Goal: Entertainment & Leisure: Consume media (video, audio)

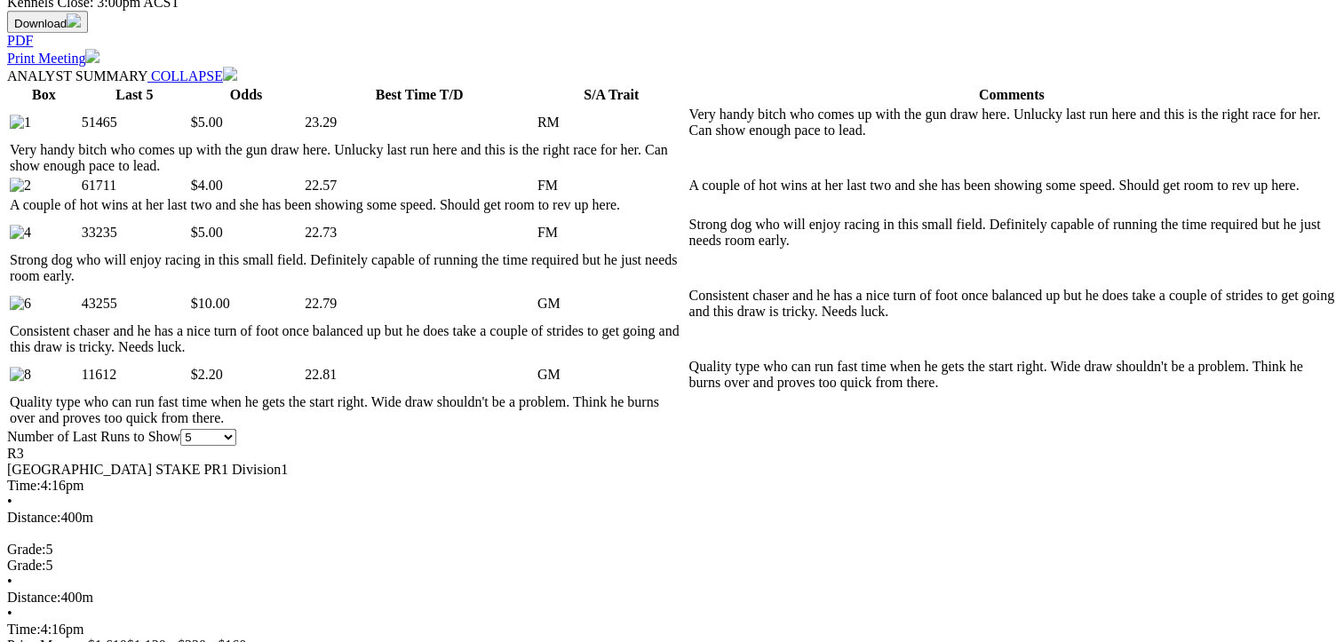
scroll to position [888, 0]
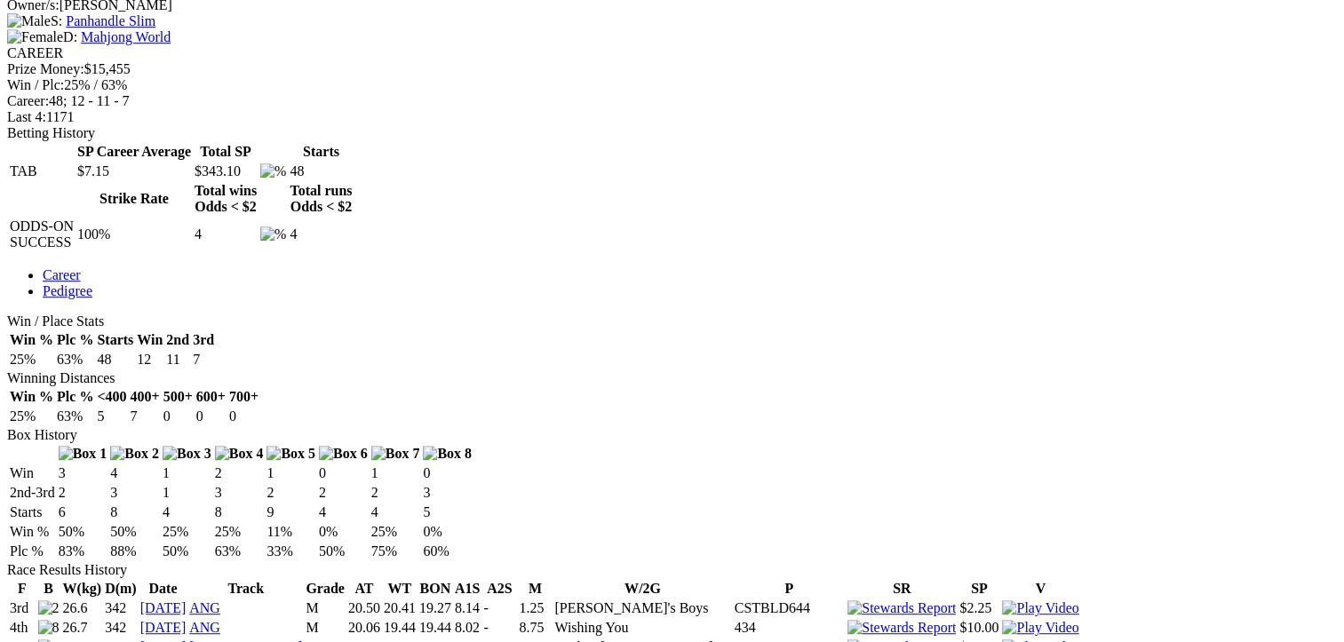
scroll to position [444, 0]
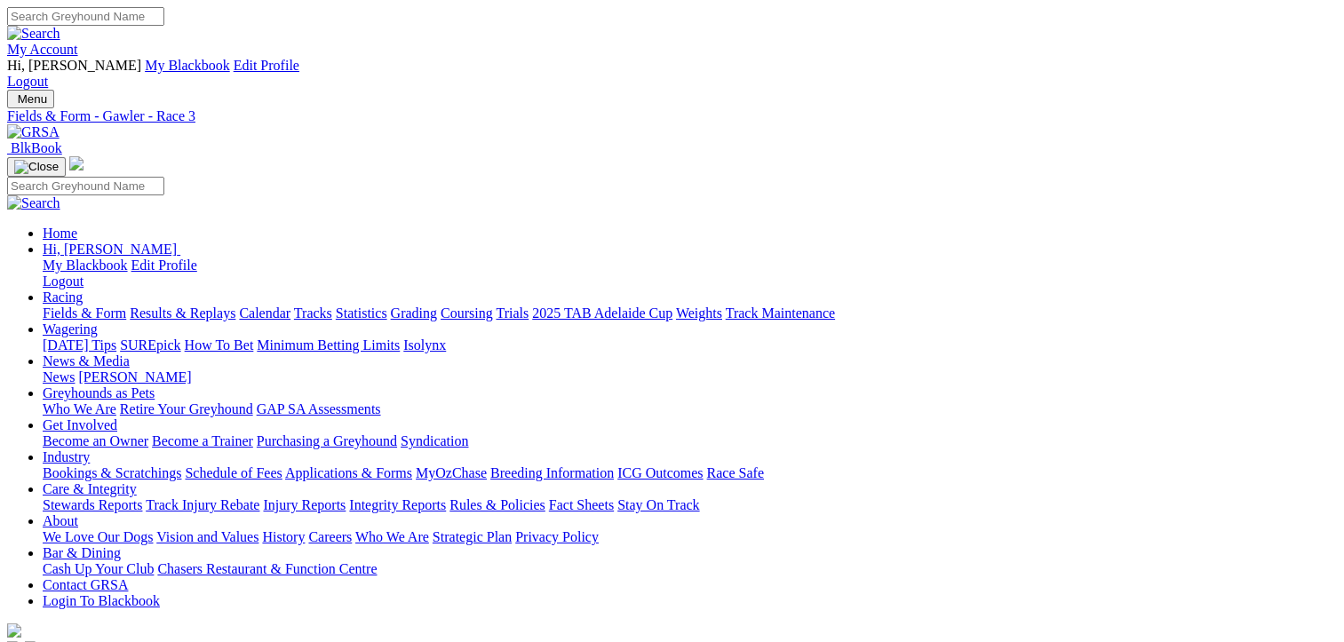
click at [221, 306] on link "Results & Replays" at bounding box center [183, 313] width 106 height 15
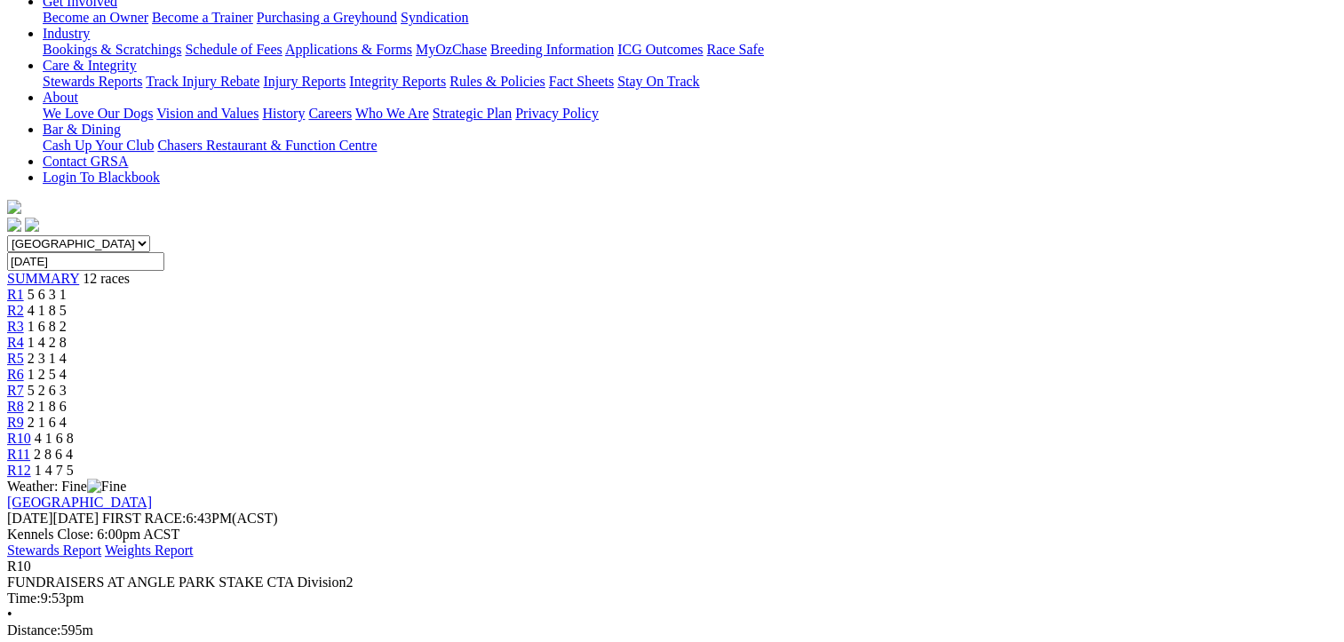
scroll to position [266, 0]
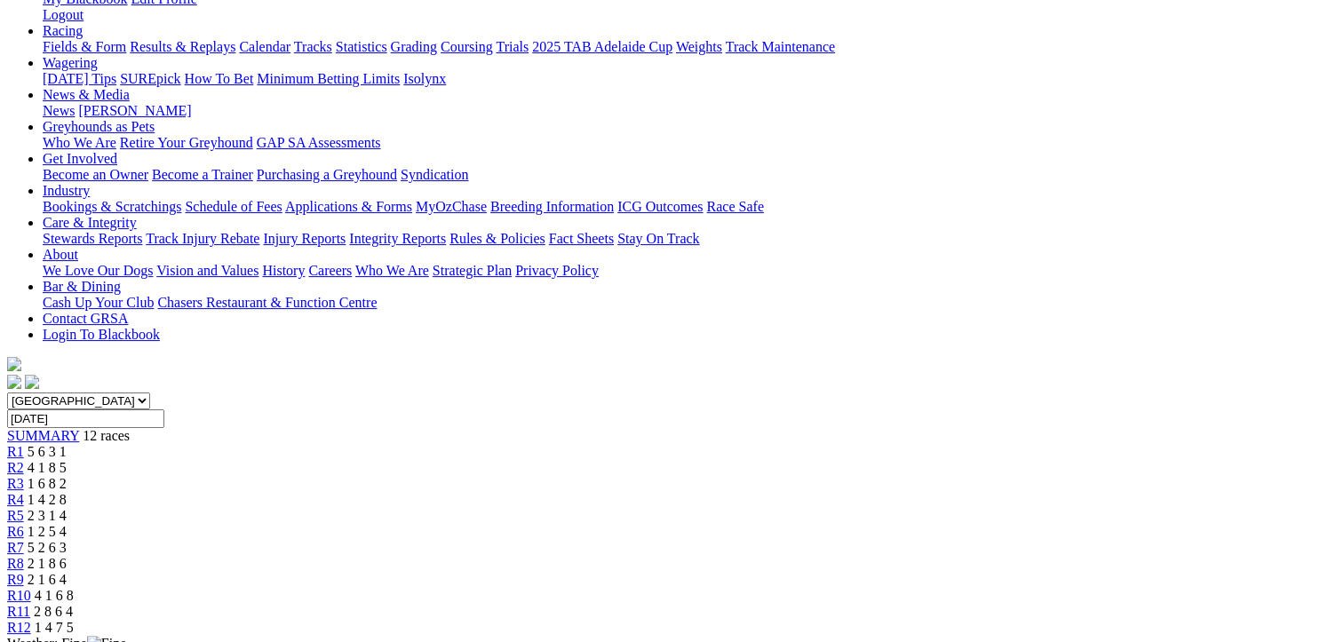
click at [1102, 604] on div "R11 2 8 6 4" at bounding box center [672, 612] width 1330 height 16
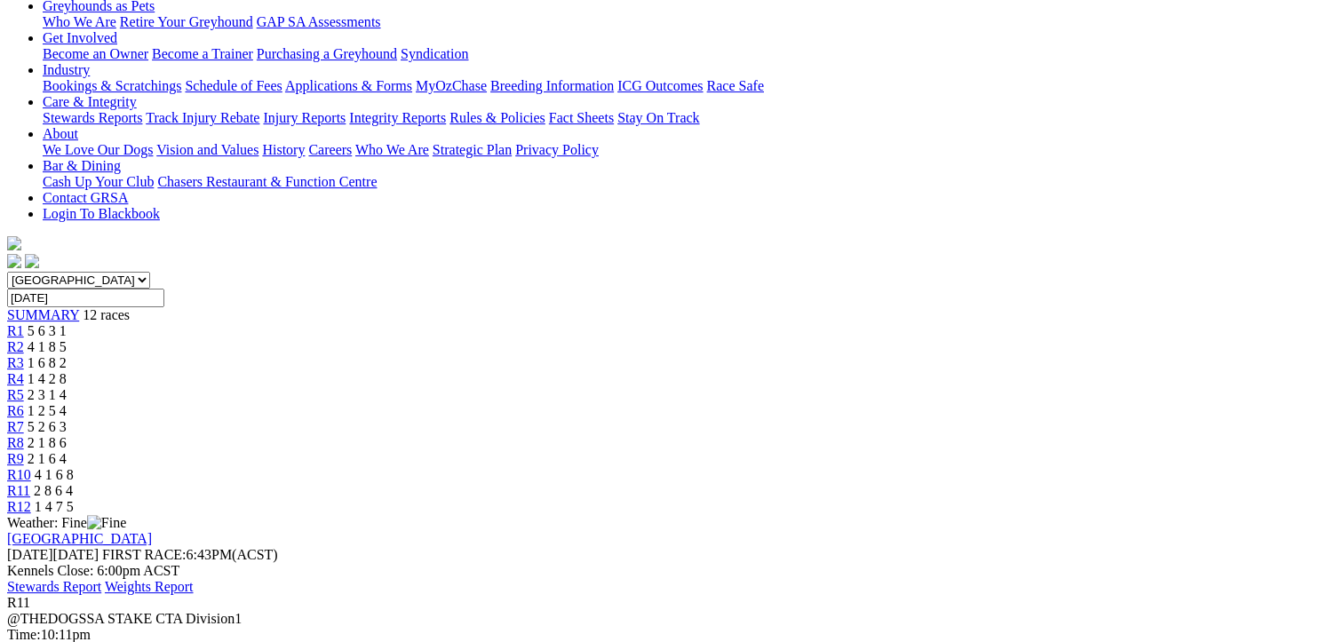
scroll to position [444, 0]
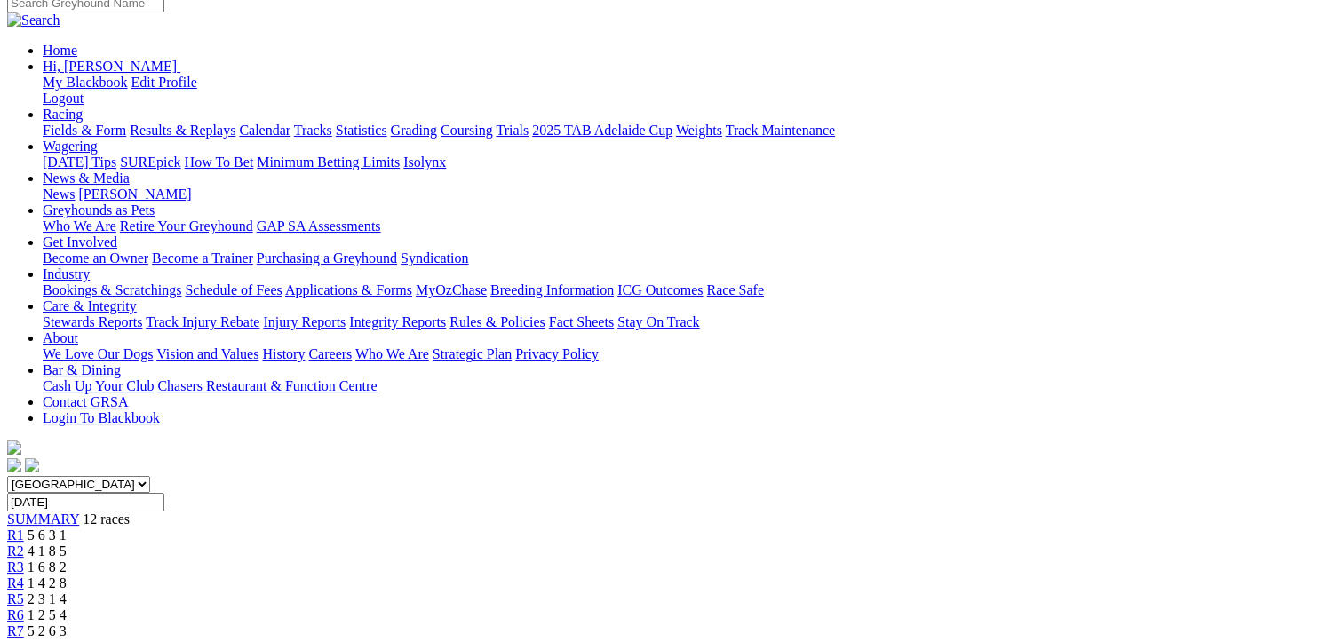
scroll to position [0, 0]
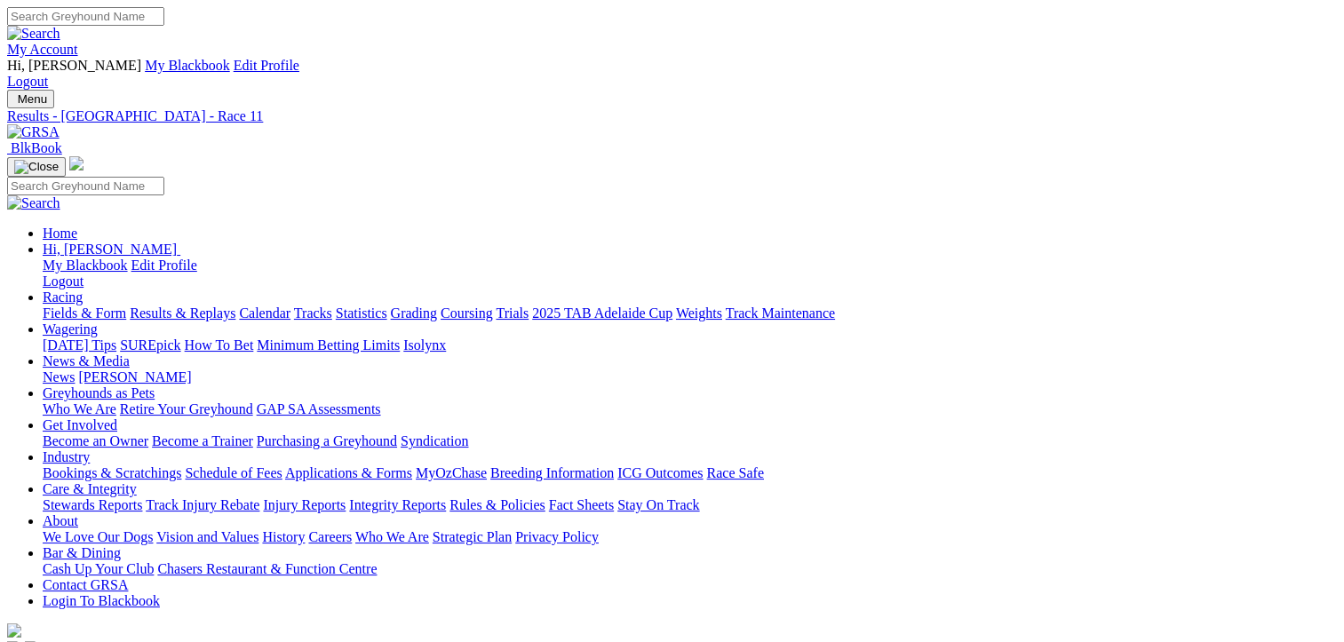
click at [67, 306] on link "Fields & Form" at bounding box center [85, 313] width 84 height 15
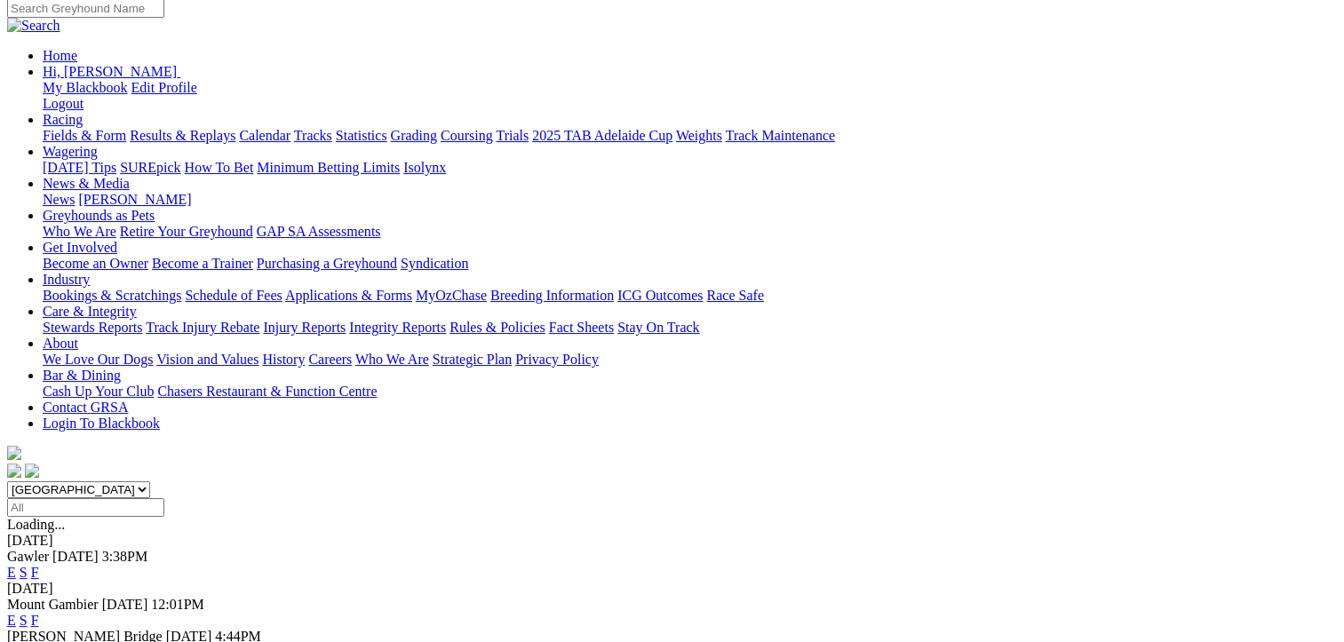
scroll to position [178, 0]
